Goal: Book appointment/travel/reservation

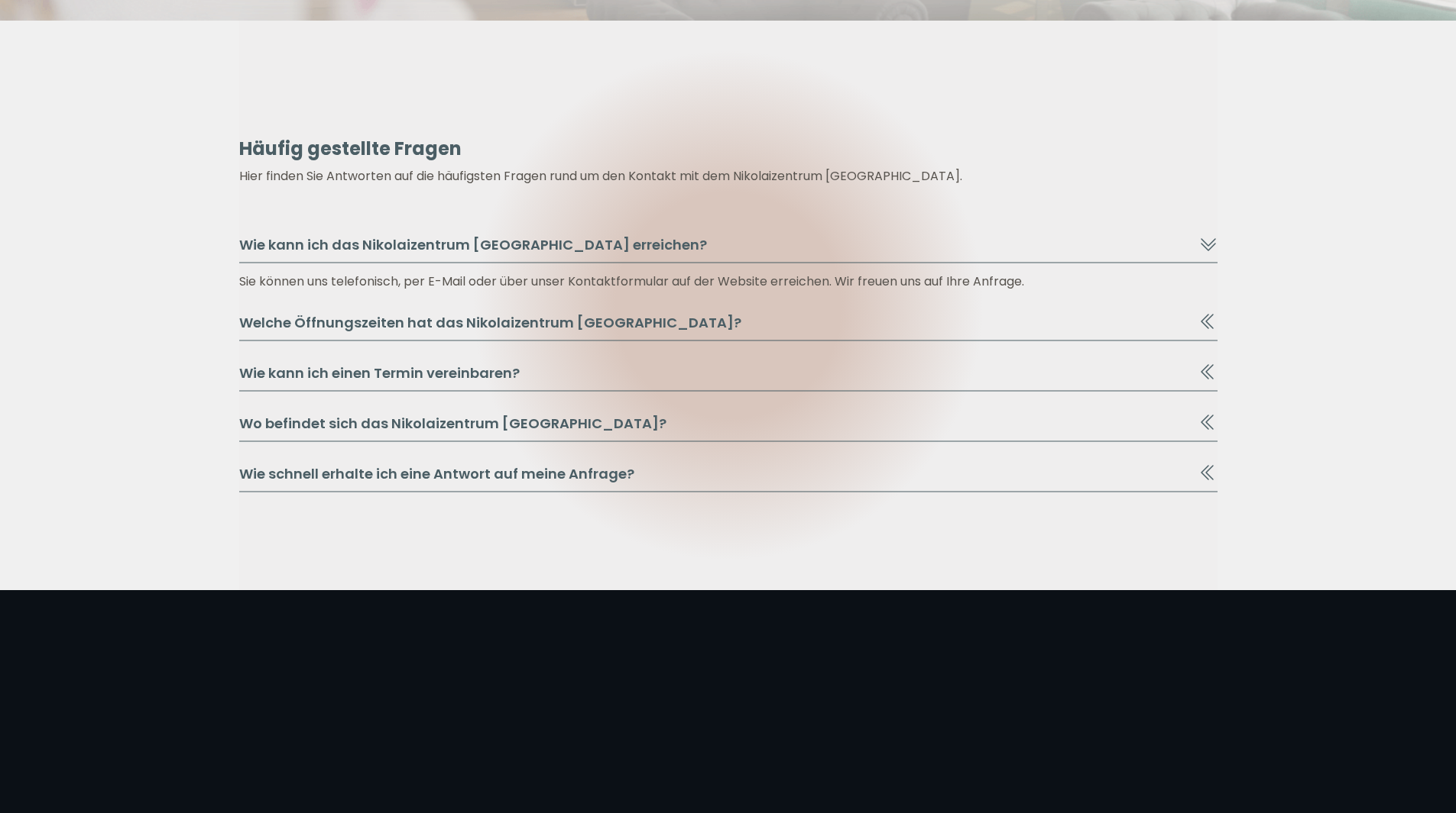
scroll to position [1604, 0]
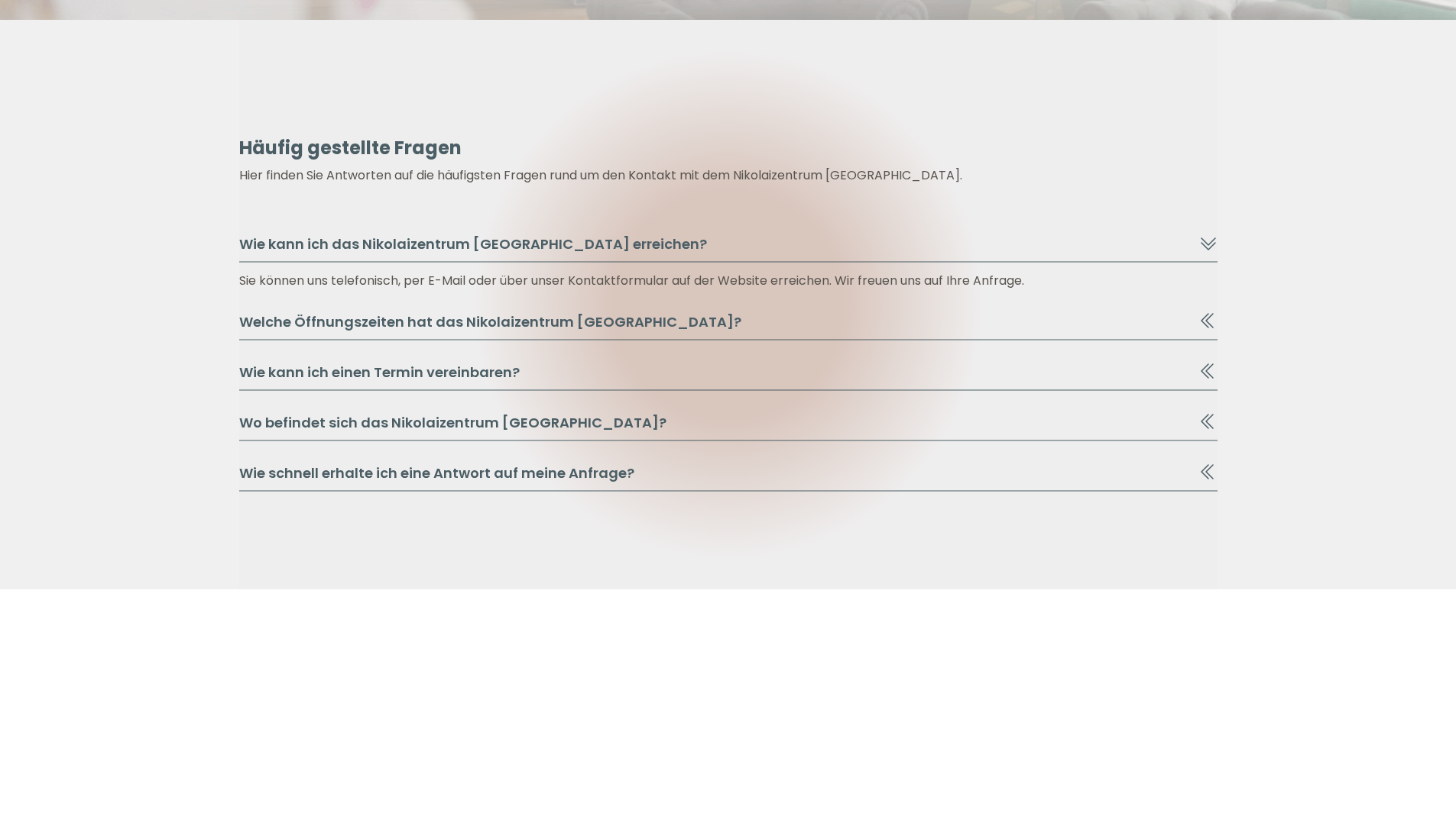
click at [1205, 246] on icon at bounding box center [1208, 246] width 15 height 8
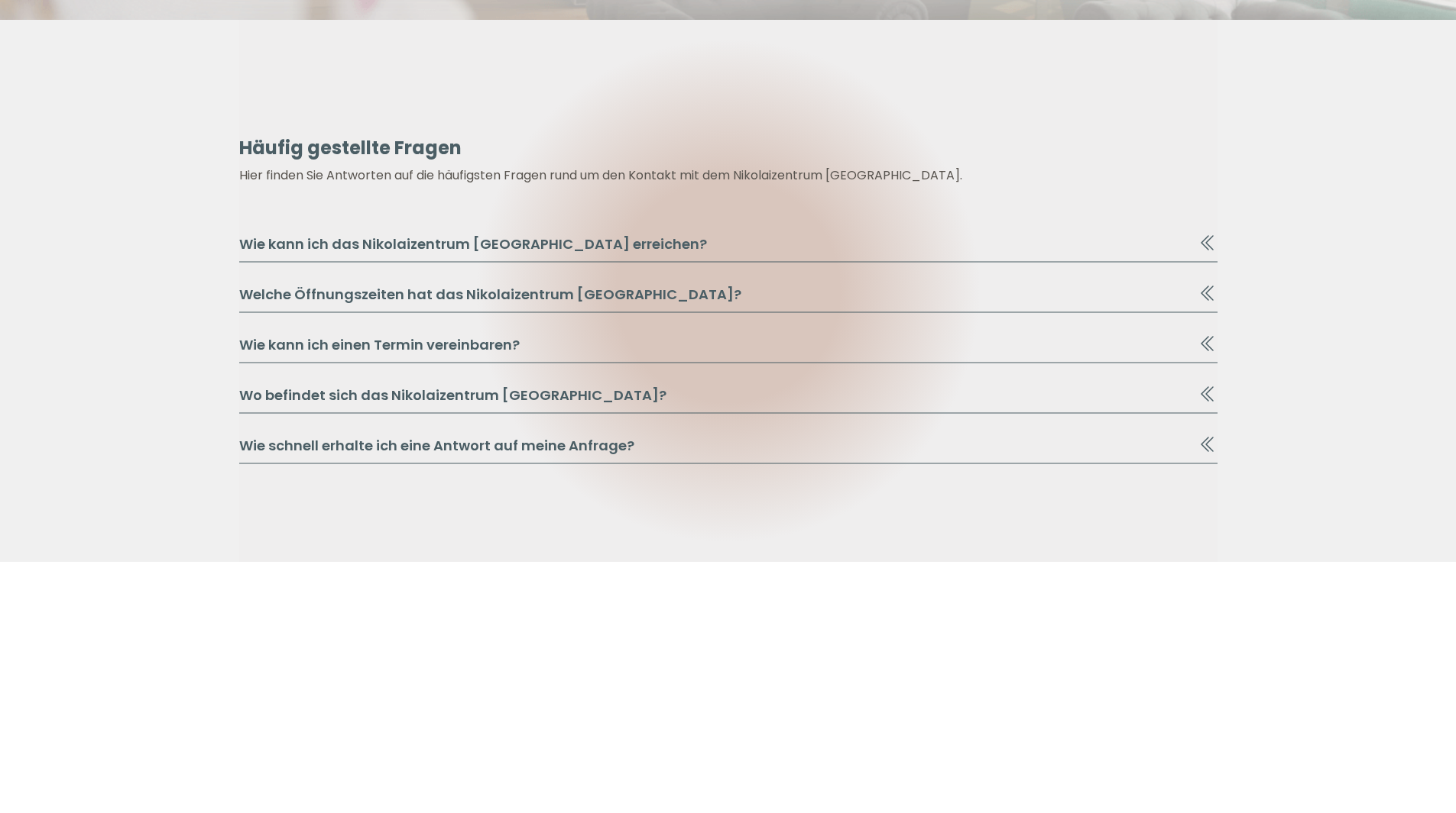
click at [1205, 246] on icon at bounding box center [1204, 243] width 8 height 15
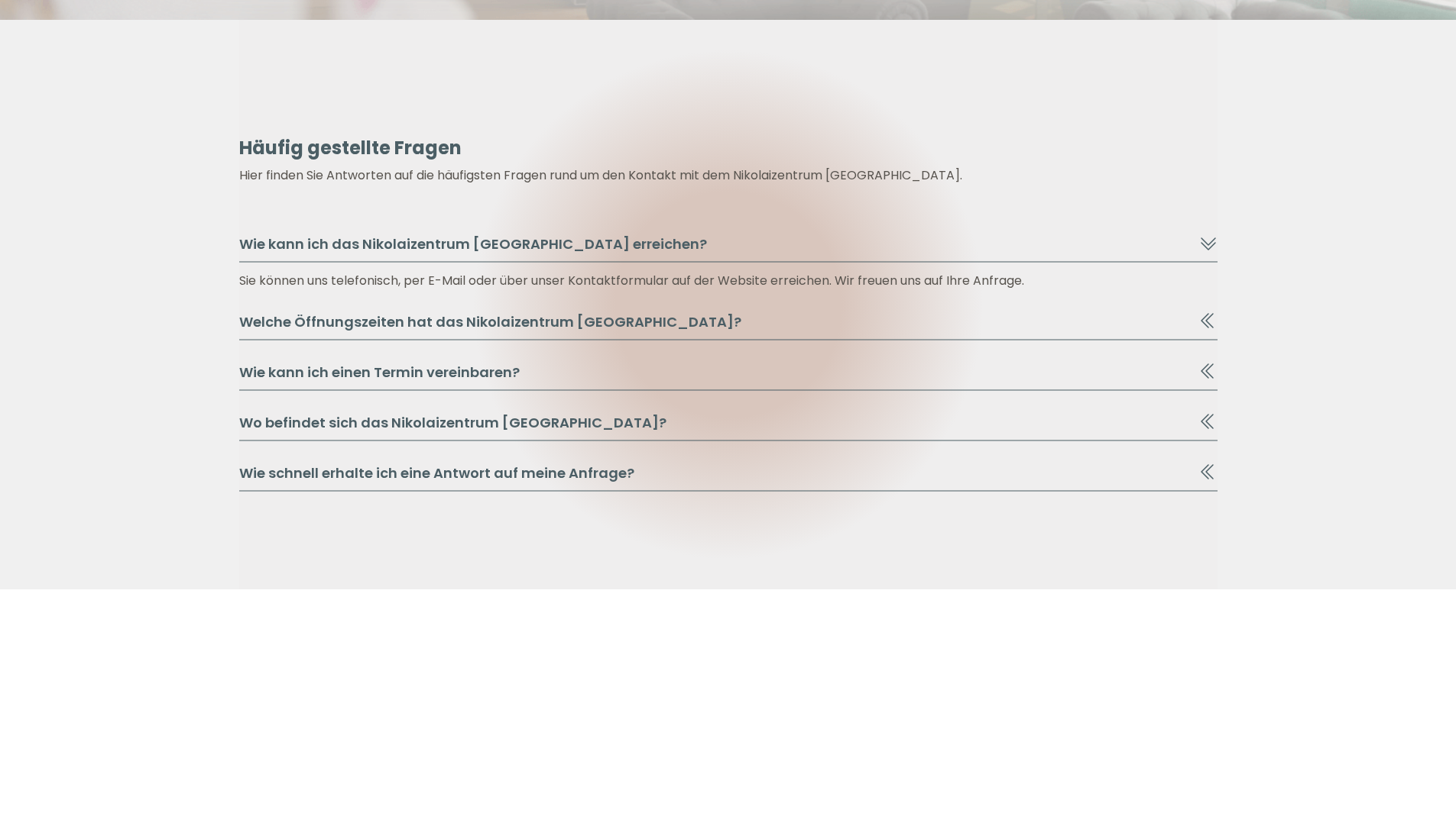
click at [1200, 320] on icon at bounding box center [1209, 321] width 18 height 18
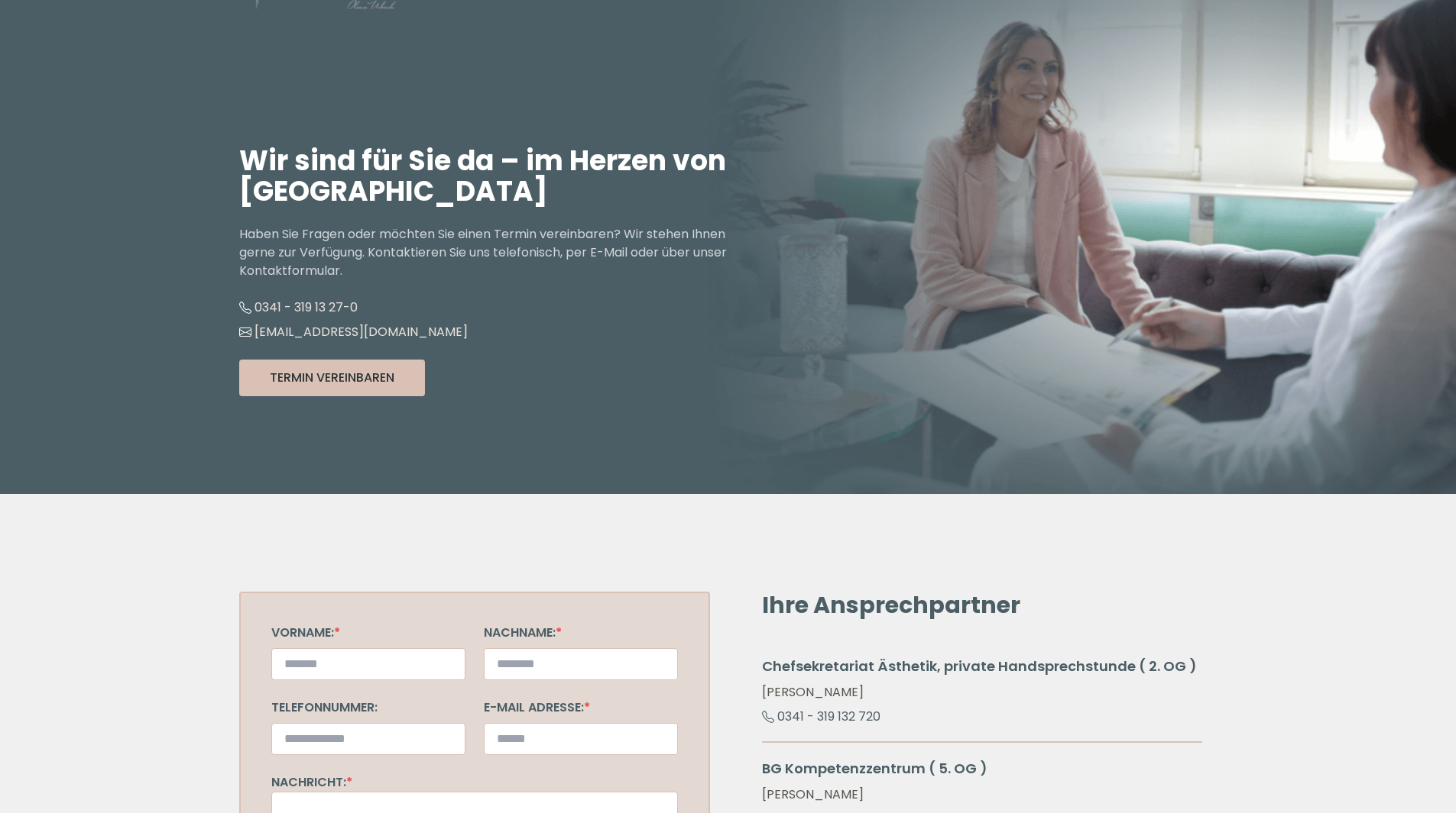
scroll to position [0, 0]
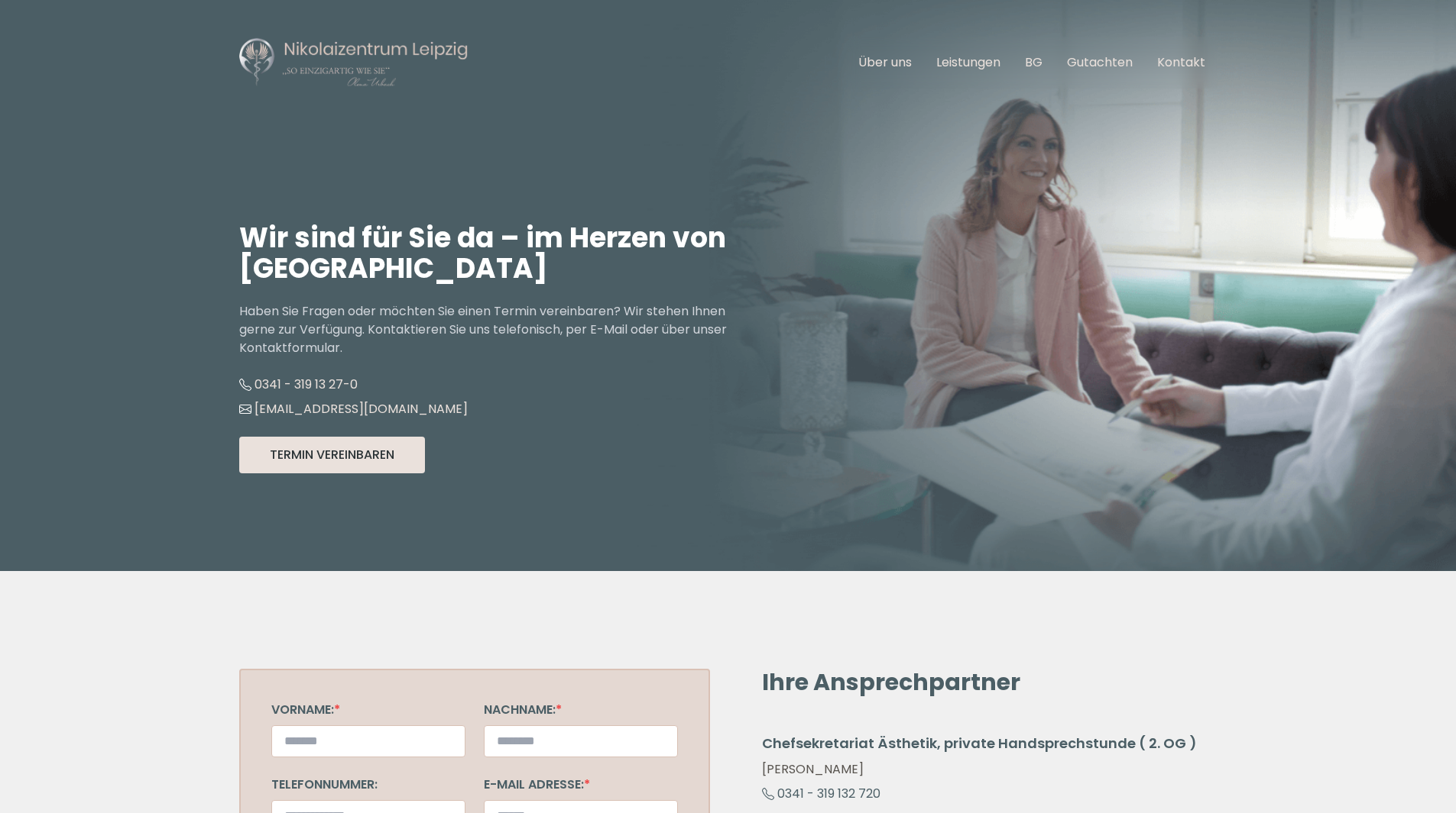
click at [320, 450] on button "Termin Vereinbaren" at bounding box center [332, 455] width 185 height 37
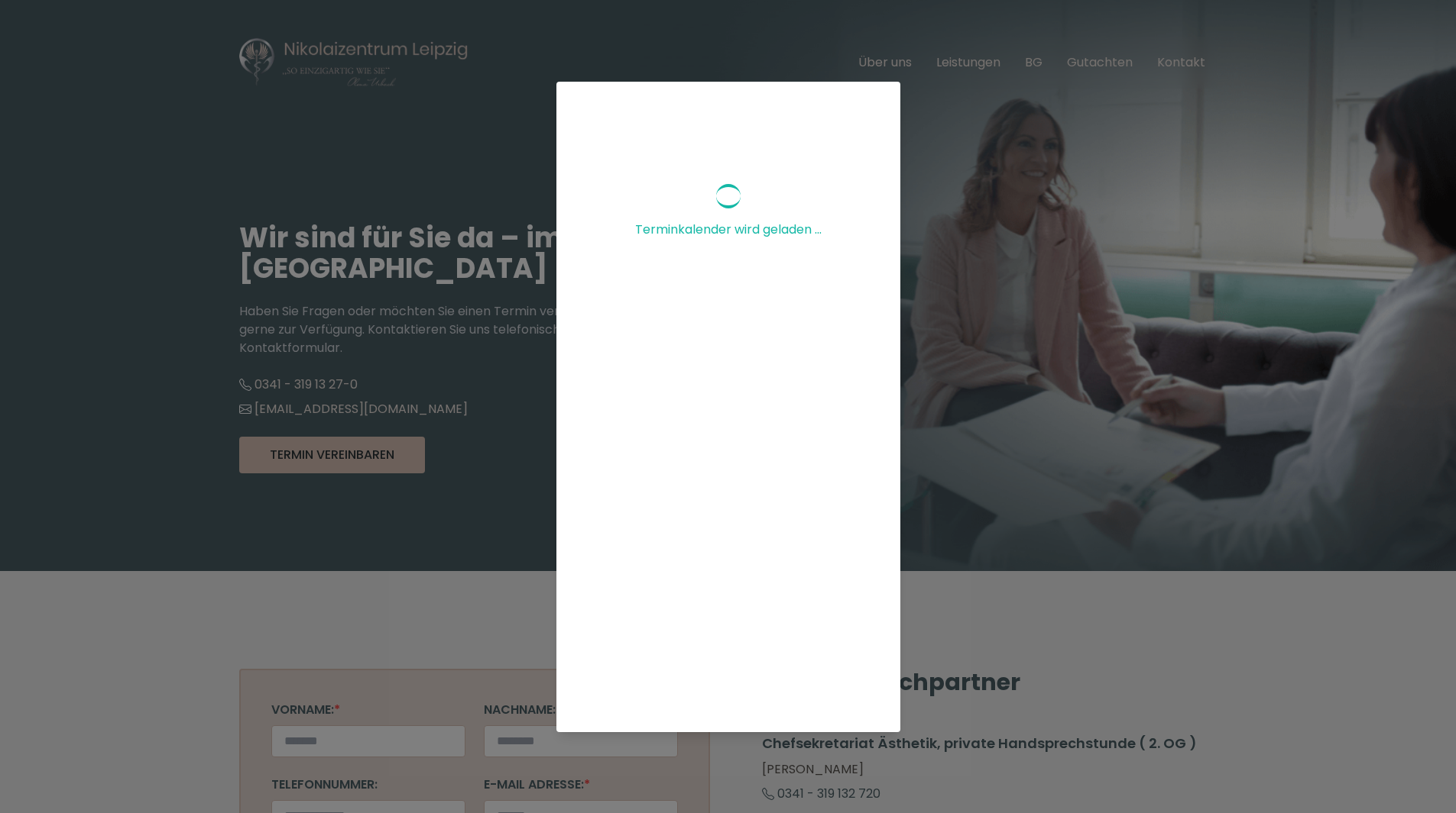
scroll to position [204, 0]
click at [381, 109] on div "Terminkalender wird geladen ..." at bounding box center [728, 406] width 1456 height 813
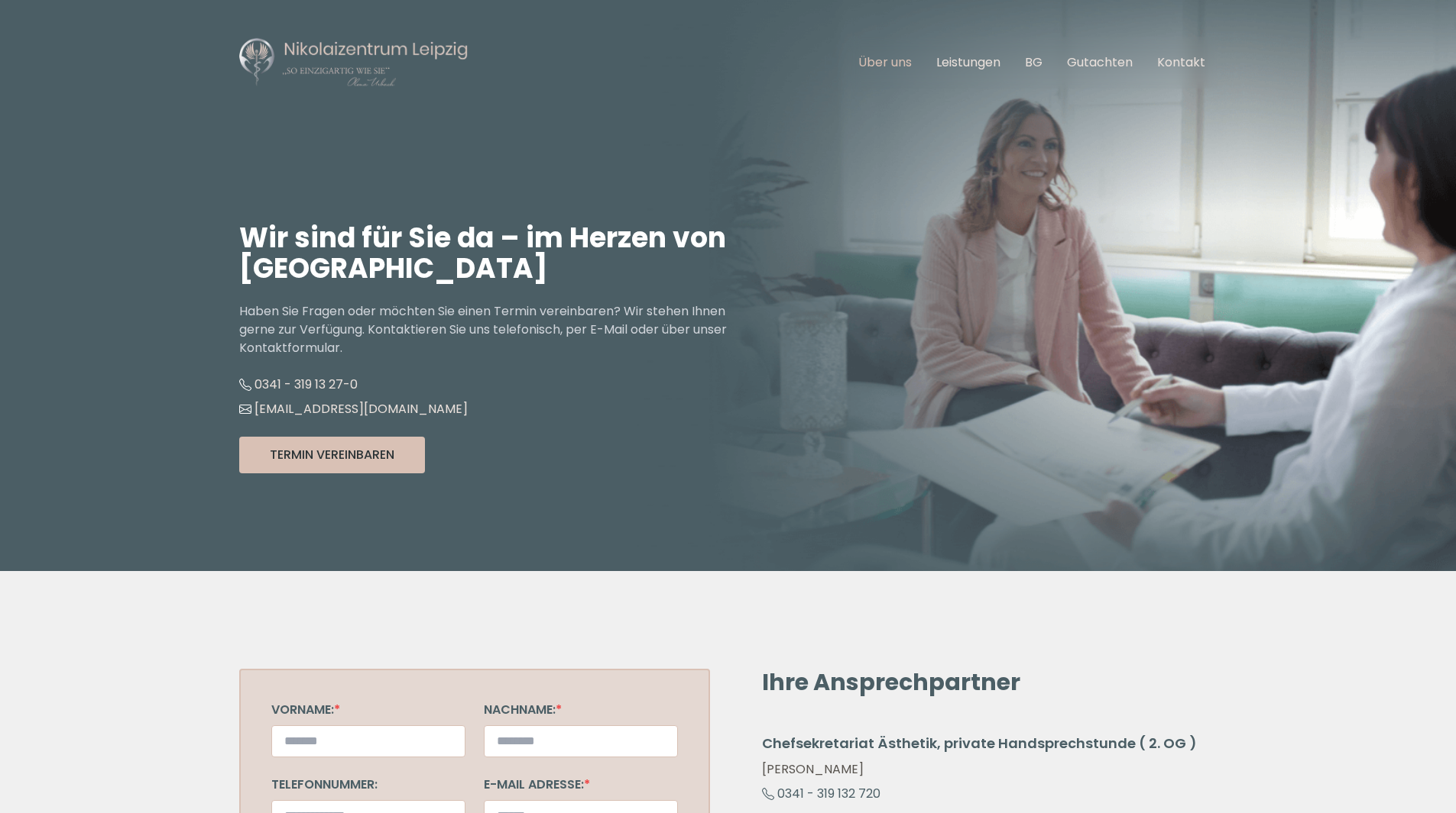
click at [860, 67] on link "Über uns" at bounding box center [885, 62] width 53 height 18
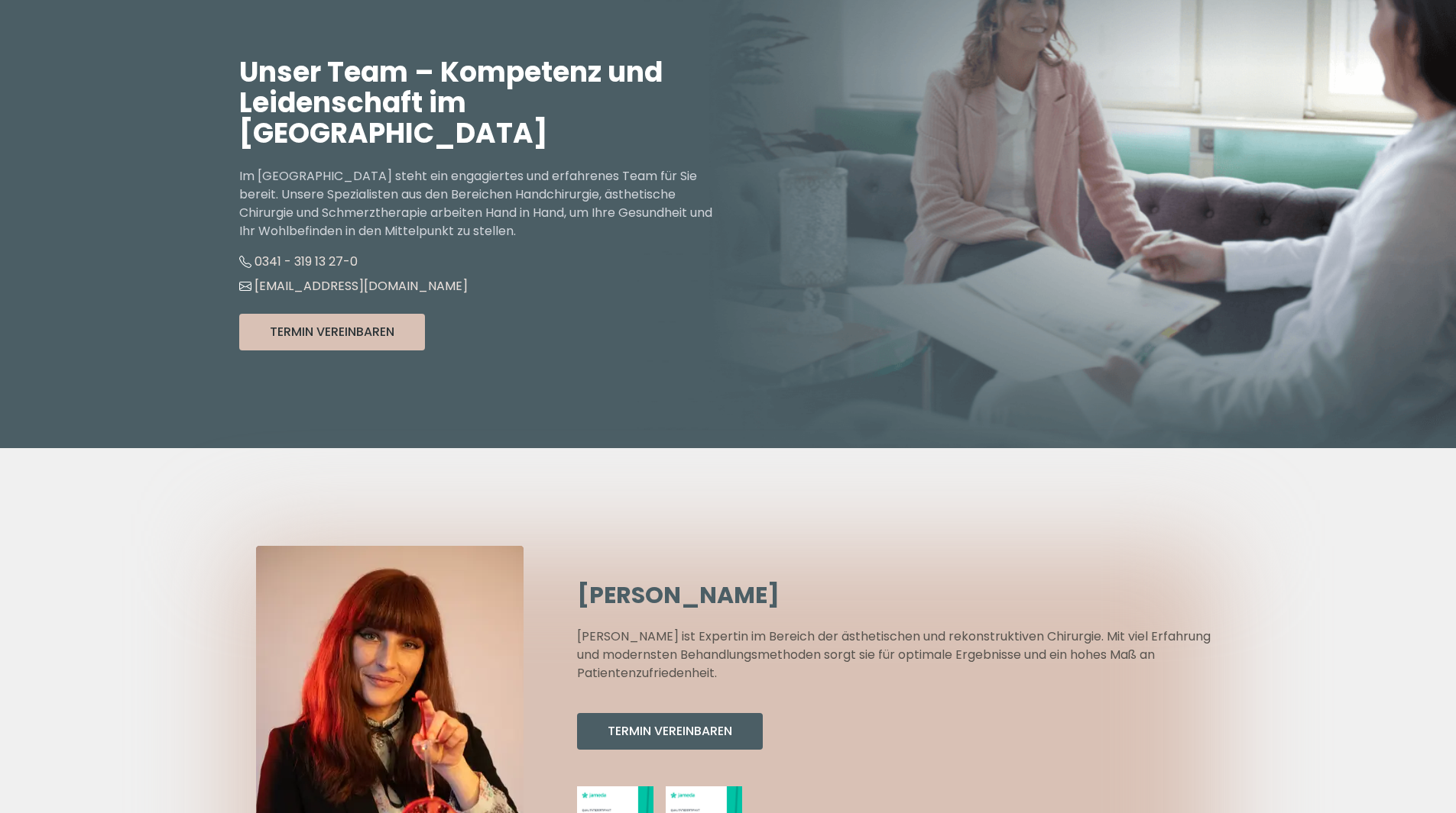
scroll to position [153, 0]
